Goal: Task Accomplishment & Management: Use online tool/utility

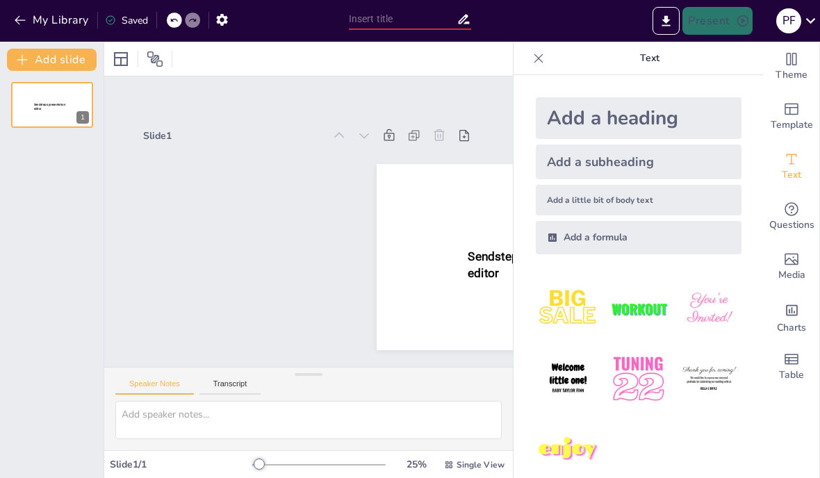
type input "New Sendsteps"
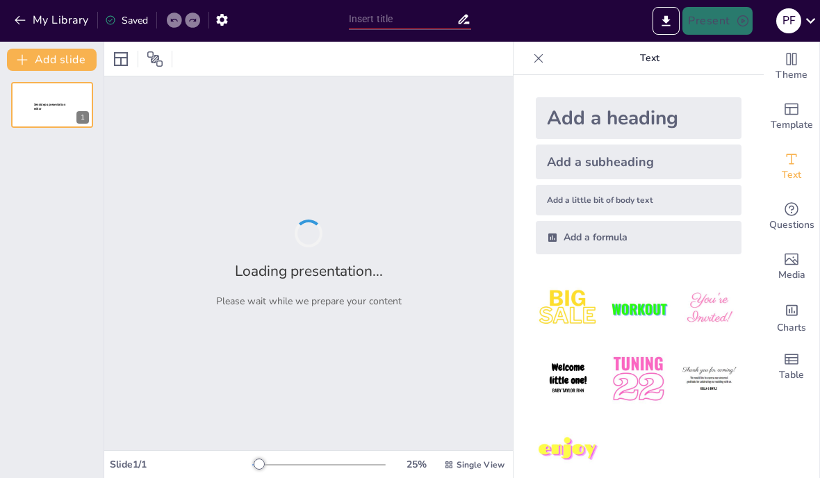
type input "Therbligs: Eficiencia y Movimiento en la Vida Cotidiana"
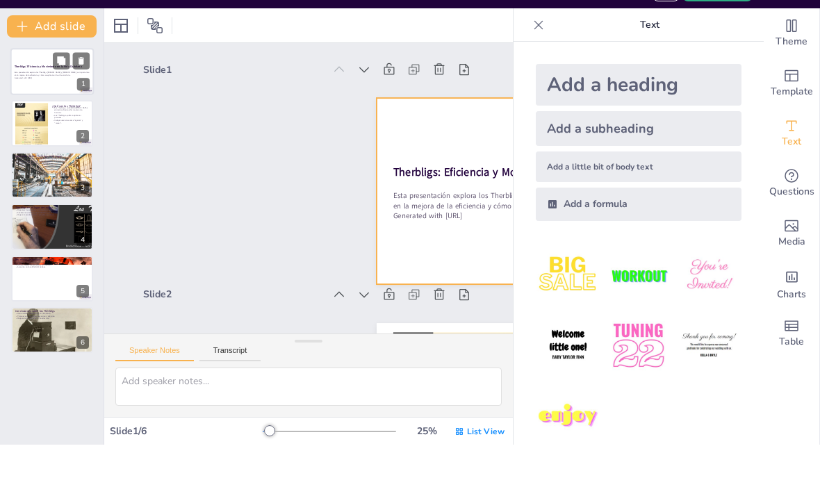
click at [51, 81] on div at bounding box center [51, 104] width 83 height 47
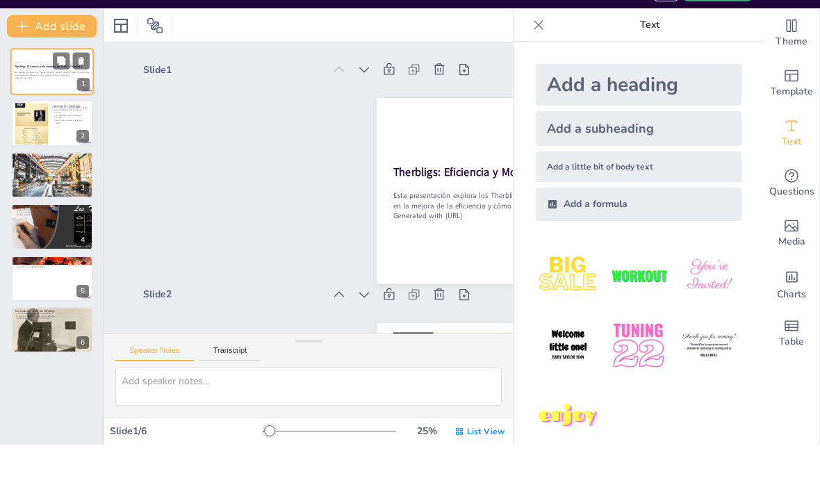
scroll to position [3, 0]
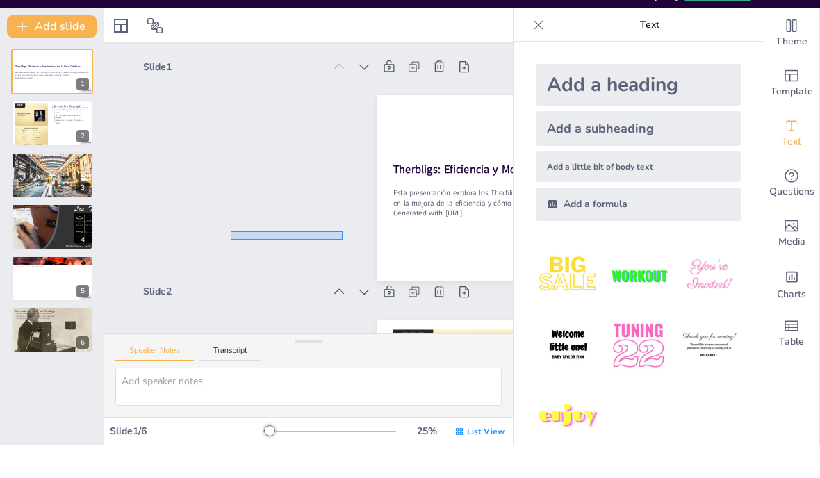
drag, startPoint x: 342, startPoint y: 231, endPoint x: 294, endPoint y: 239, distance: 49.2
click at [294, 239] on div "Slide 1 Therbligs: Eficiencia y Movimiento en la Vida Cotidiana Esta presentaci…" at bounding box center [308, 194] width 331 height 208
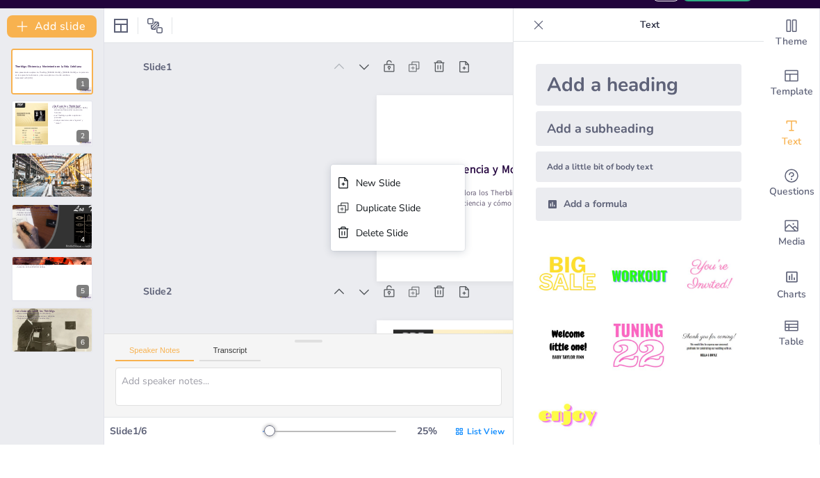
drag, startPoint x: 331, startPoint y: 198, endPoint x: 258, endPoint y: 190, distance: 73.3
click at [279, 247] on div "Slide 1 Therbligs: Eficiencia y Movimiento en la Vida Cotidiana Esta presentaci…" at bounding box center [308, 194] width 331 height 208
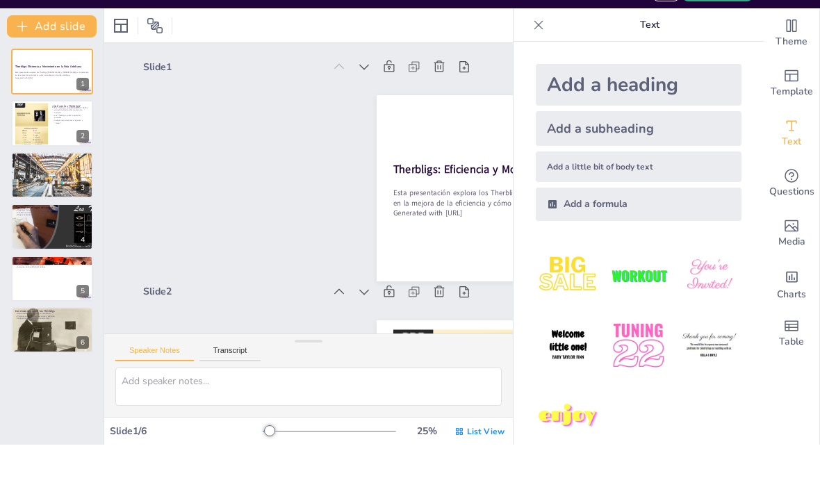
click at [538, 51] on icon at bounding box center [538, 58] width 14 height 14
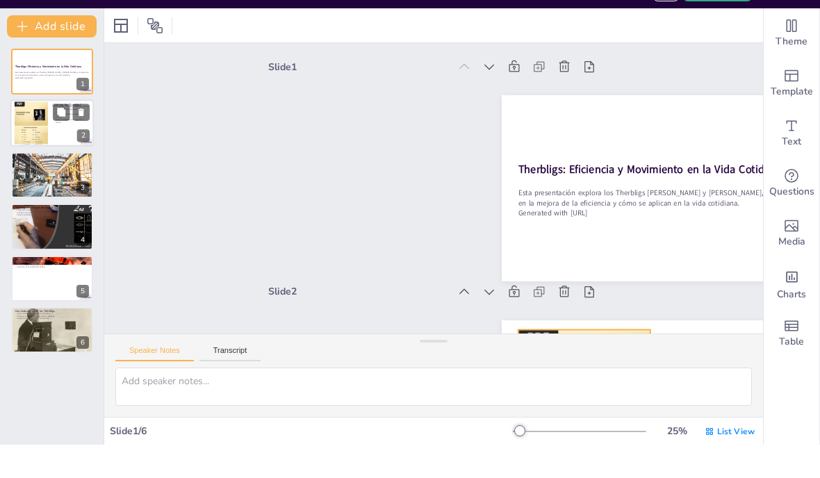
click at [42, 135] on div at bounding box center [31, 157] width 33 height 44
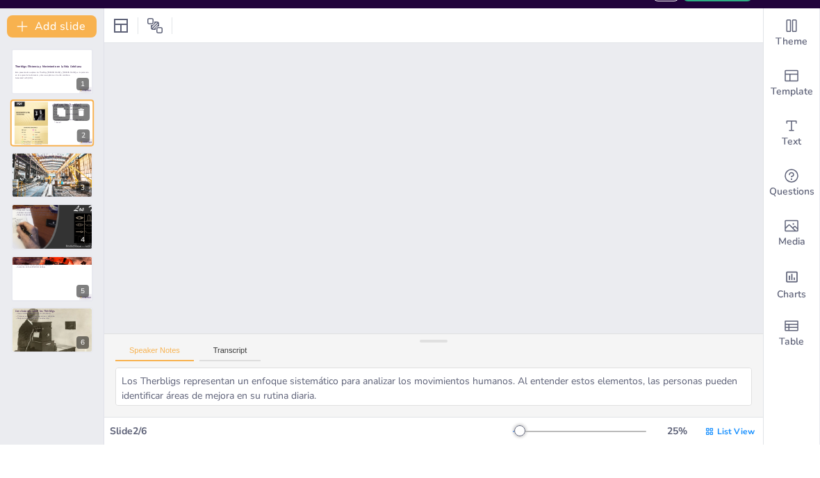
scroll to position [227, 0]
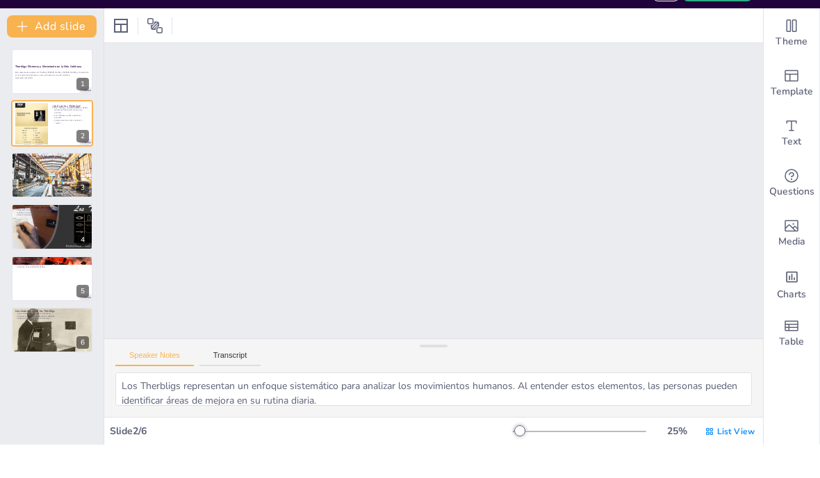
drag, startPoint x: 435, startPoint y: 341, endPoint x: 383, endPoint y: 477, distance: 145.8
click at [383, 477] on html "My Library Saved Therbligs: Eficiencia y Movimiento en la Vida Cotidiana Presen…" at bounding box center [410, 239] width 820 height 478
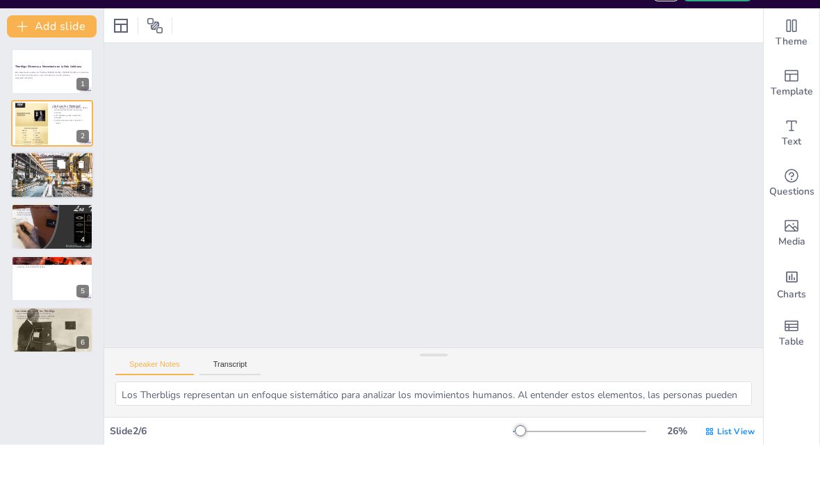
click at [38, 185] on div at bounding box center [51, 208] width 141 height 47
type textarea "La organización de la cocina es crucial para facilitar el proceso de cocinar. A…"
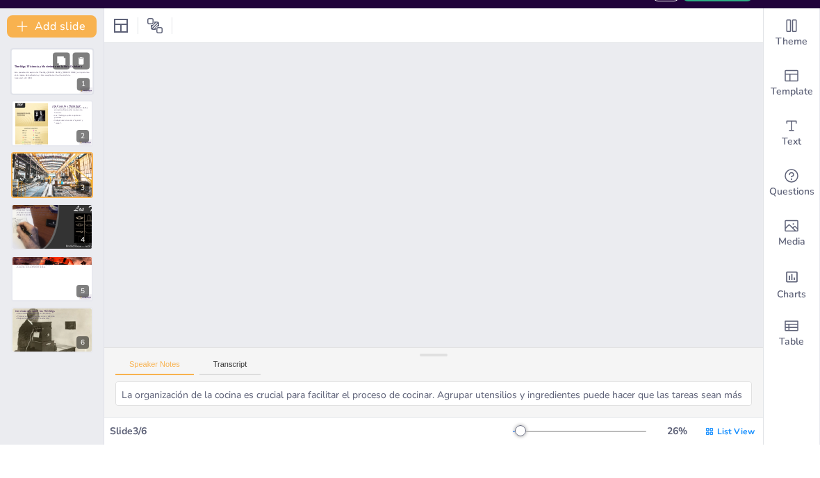
click at [42, 85] on div at bounding box center [51, 104] width 83 height 47
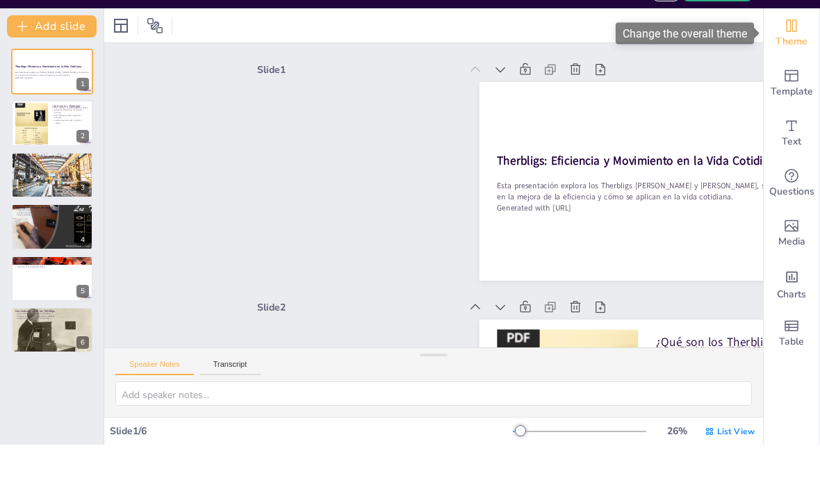
click at [803, 67] on span "Theme" at bounding box center [791, 74] width 32 height 15
click at [791, 51] on icon "Change the overall theme" at bounding box center [791, 59] width 17 height 17
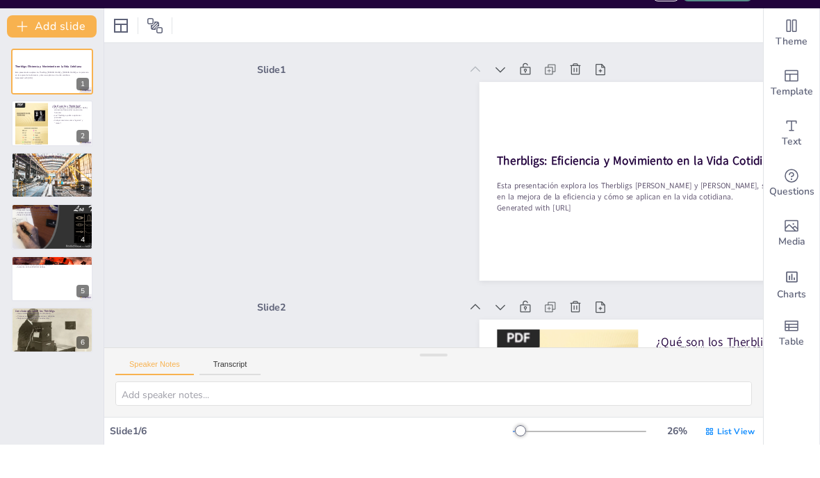
click at [716, 7] on button "Present" at bounding box center [716, 21] width 69 height 28
click at [636, 18] on div at bounding box center [410, 239] width 820 height 478
click at [135, 48] on div at bounding box center [141, 59] width 63 height 22
click at [161, 51] on icon at bounding box center [155, 59] width 17 height 17
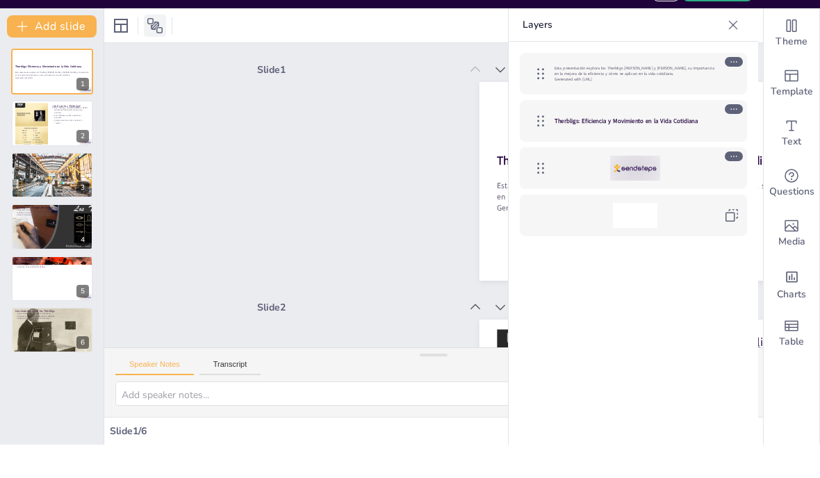
click at [156, 51] on icon at bounding box center [155, 59] width 17 height 17
click at [133, 48] on div at bounding box center [141, 59] width 63 height 22
click at [743, 47] on div at bounding box center [733, 58] width 22 height 22
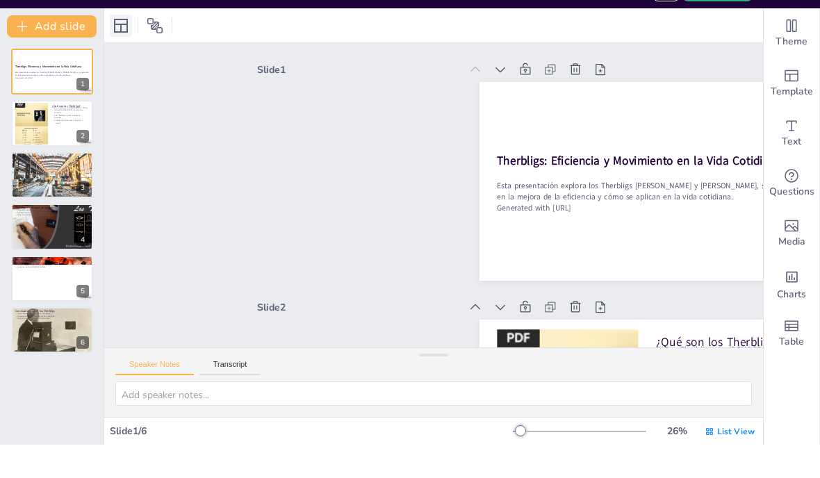
click at [117, 52] on icon at bounding box center [121, 59] width 14 height 14
